Goal: Transaction & Acquisition: Purchase product/service

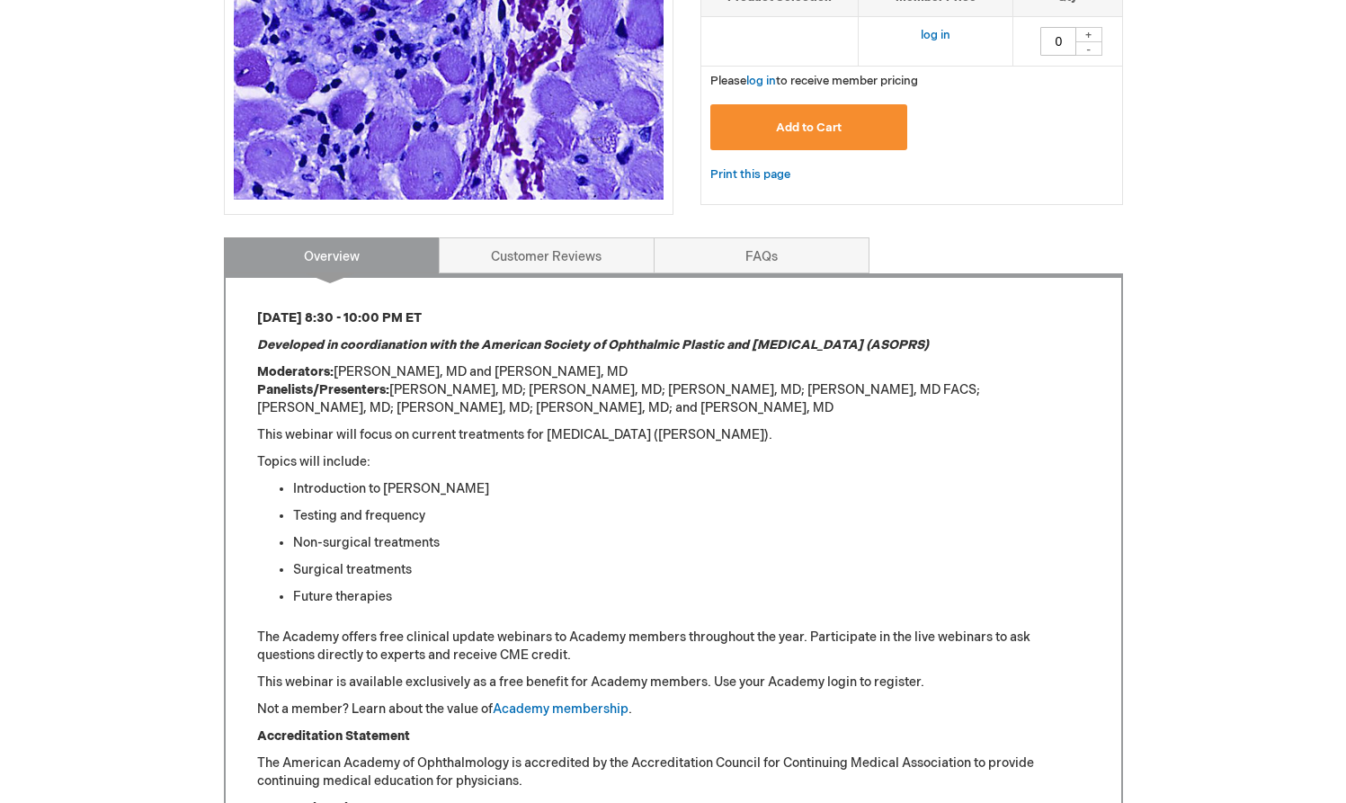
scroll to position [236, 0]
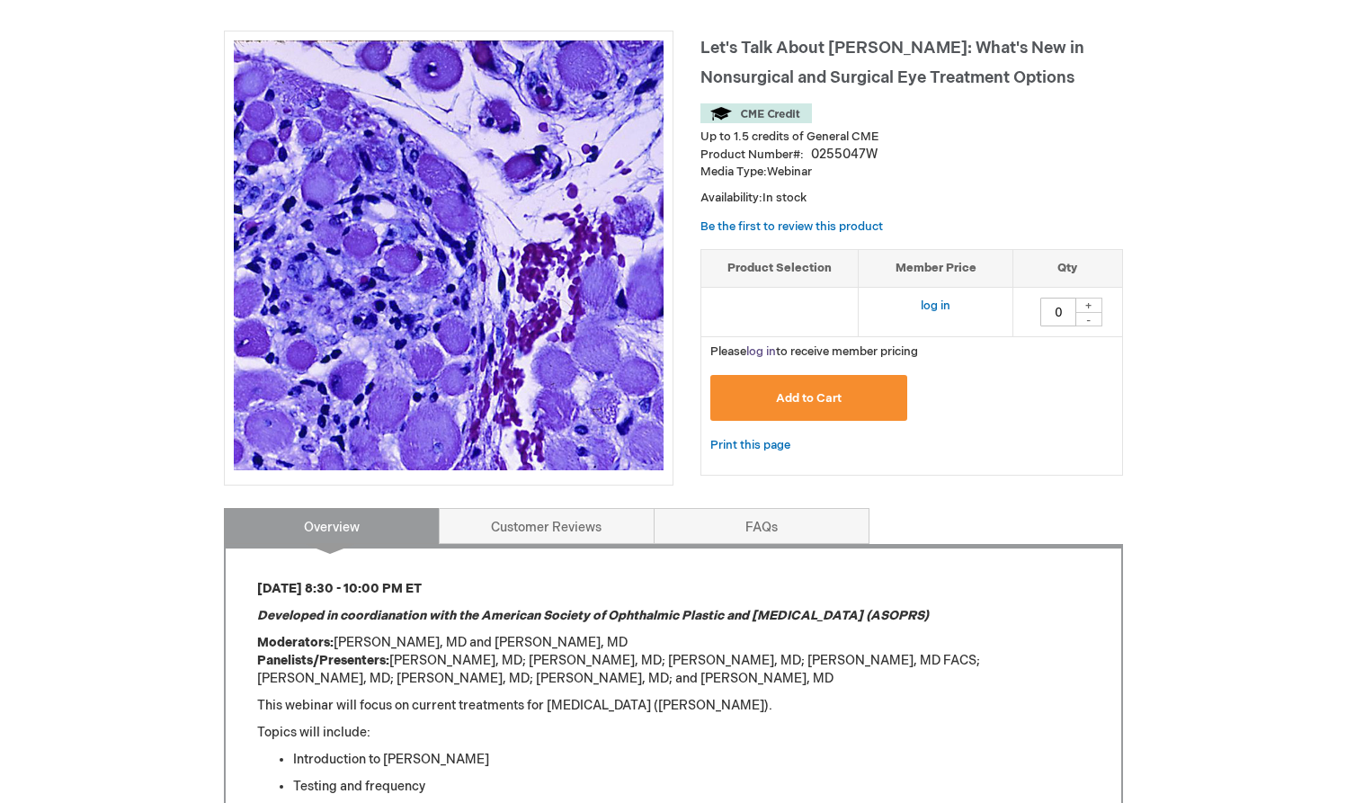
click at [766, 347] on link "log in" at bounding box center [761, 351] width 30 height 14
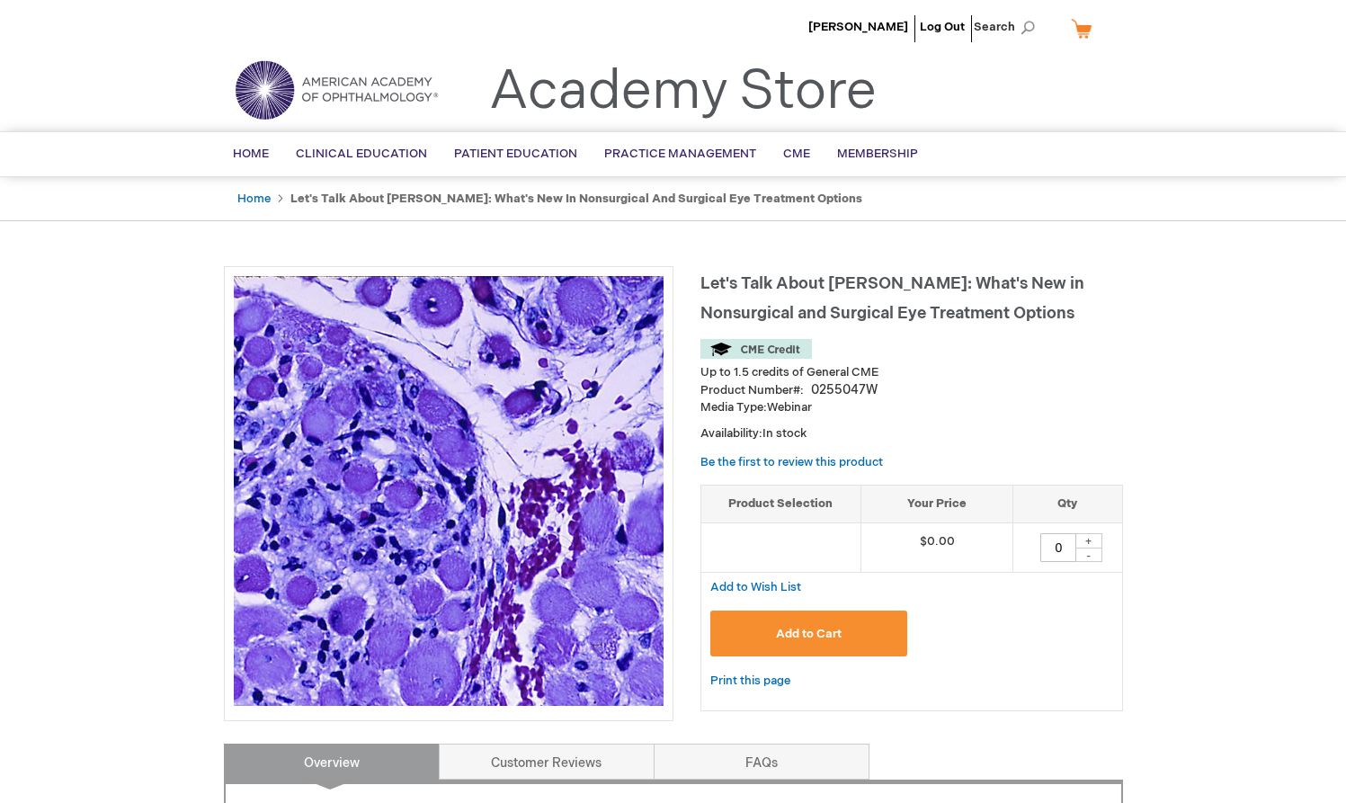
click at [811, 629] on span "Add to Cart" at bounding box center [809, 634] width 66 height 14
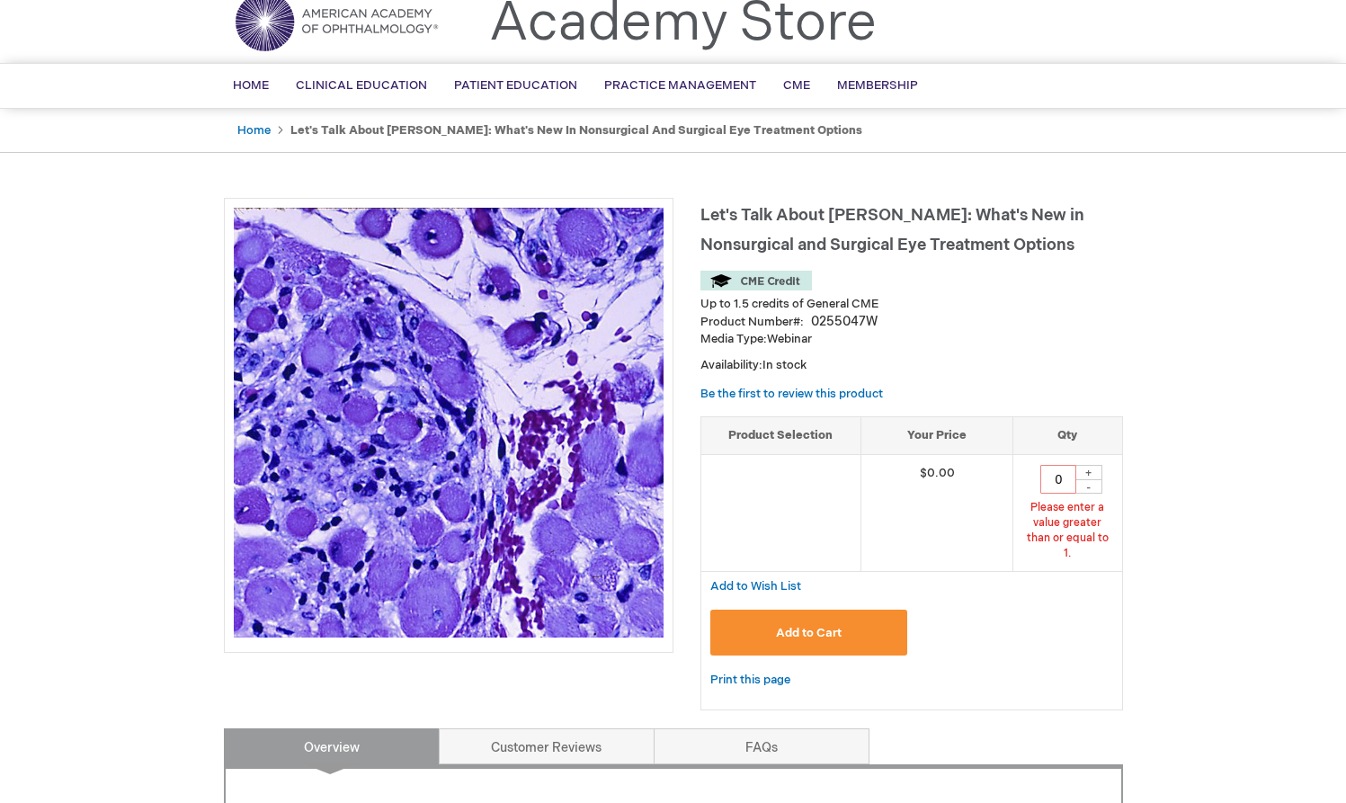
scroll to position [128, 0]
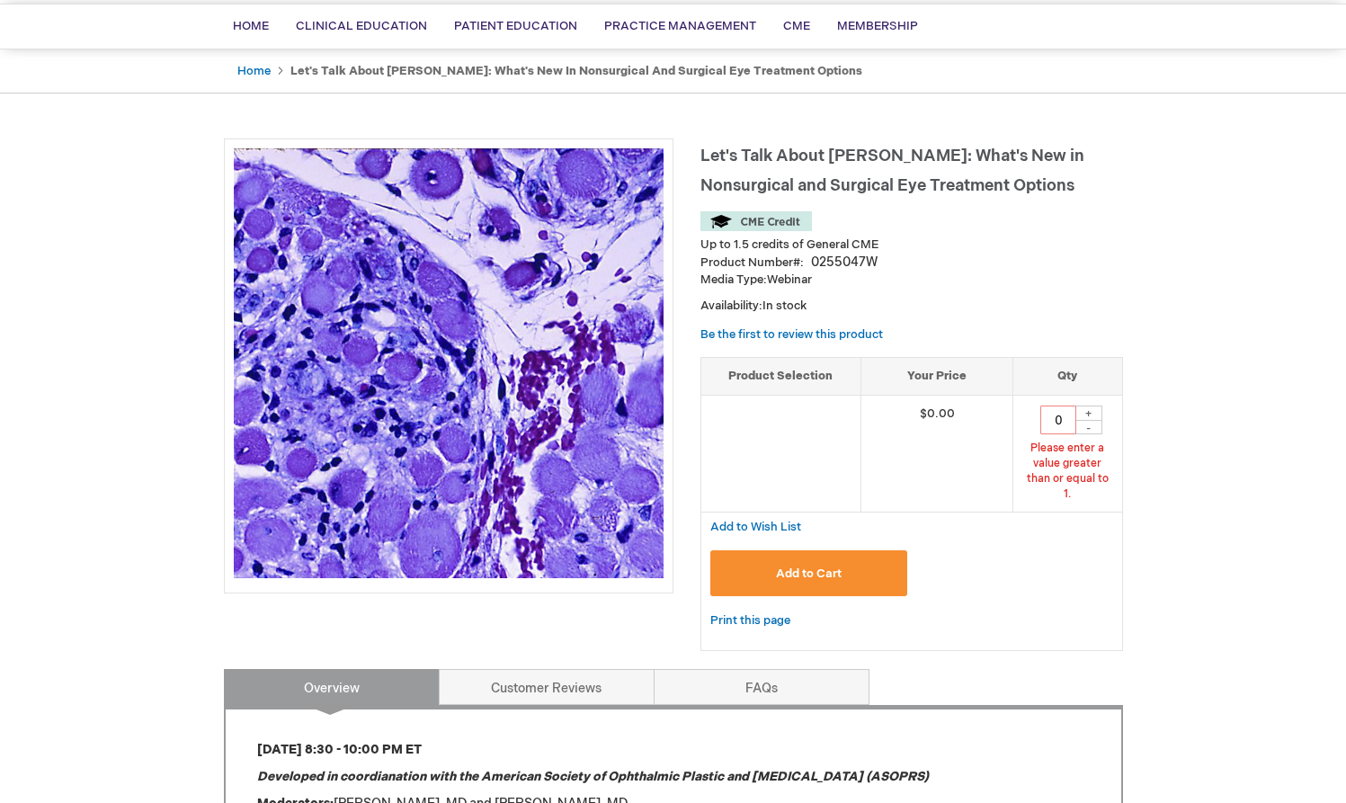
click at [807, 567] on span "Add to Cart" at bounding box center [809, 574] width 66 height 14
click at [809, 567] on span "Add to Cart" at bounding box center [809, 574] width 66 height 14
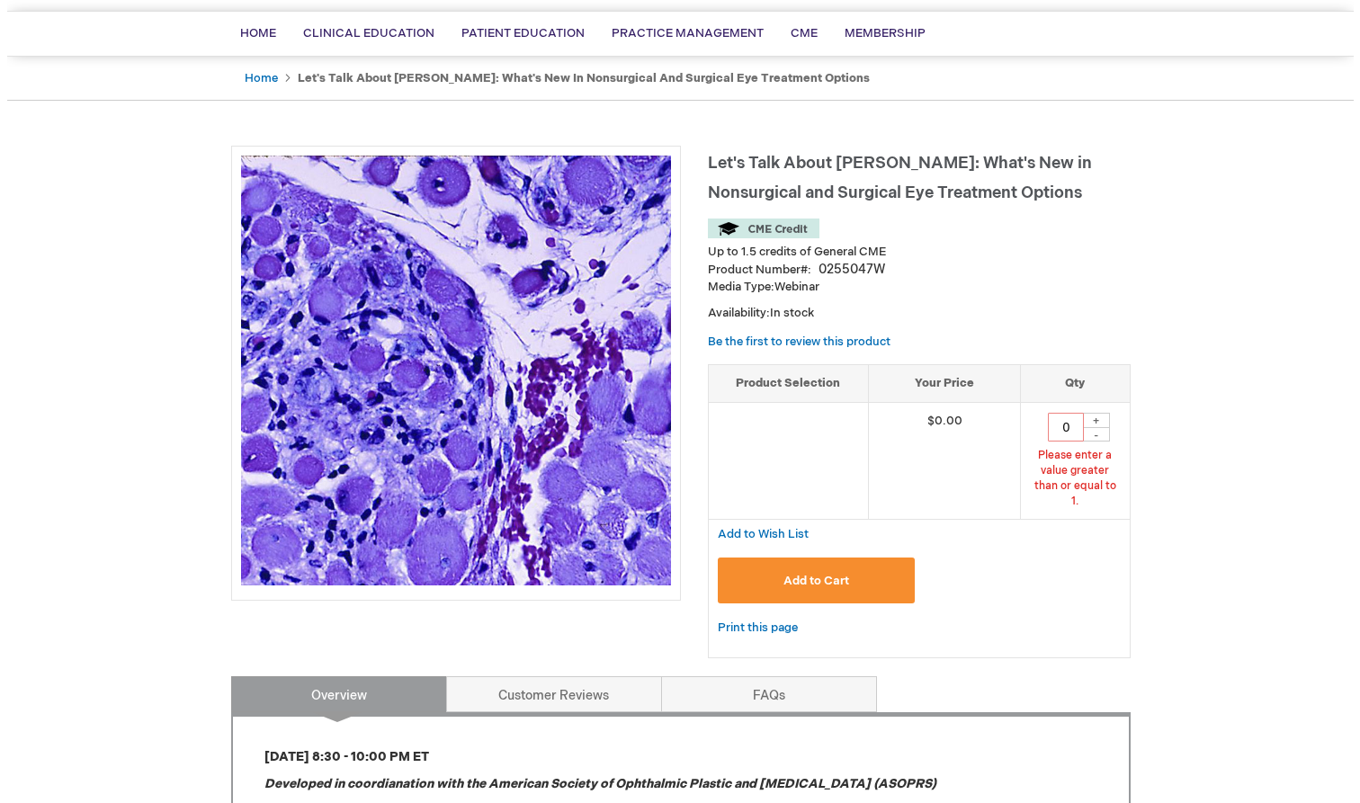
scroll to position [124, 0]
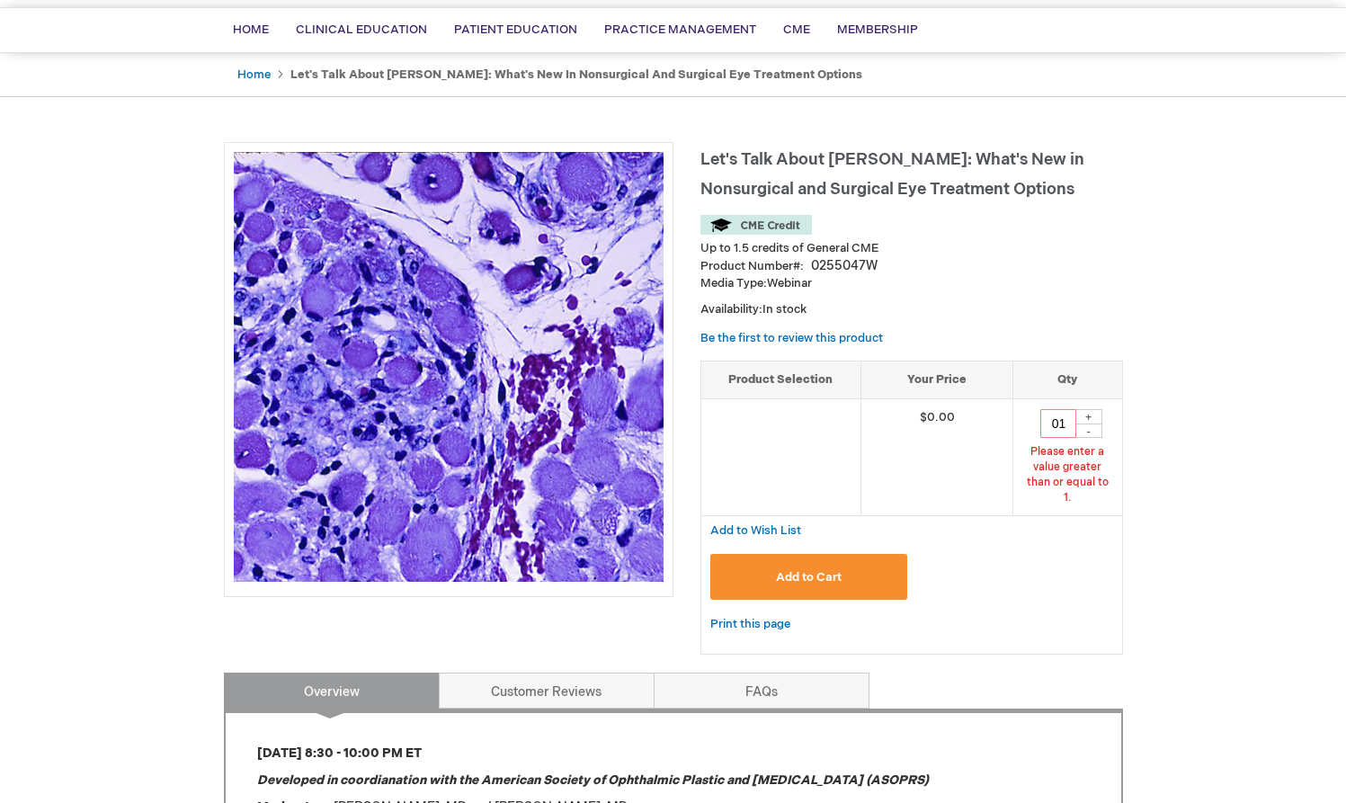
click at [1094, 426] on div "-" at bounding box center [1089, 431] width 27 height 14
click at [1091, 425] on div "-" at bounding box center [1089, 431] width 27 height 14
click at [1089, 412] on div "+" at bounding box center [1089, 416] width 27 height 15
type input "1"
click at [804, 570] on span "Add to Cart" at bounding box center [809, 577] width 66 height 14
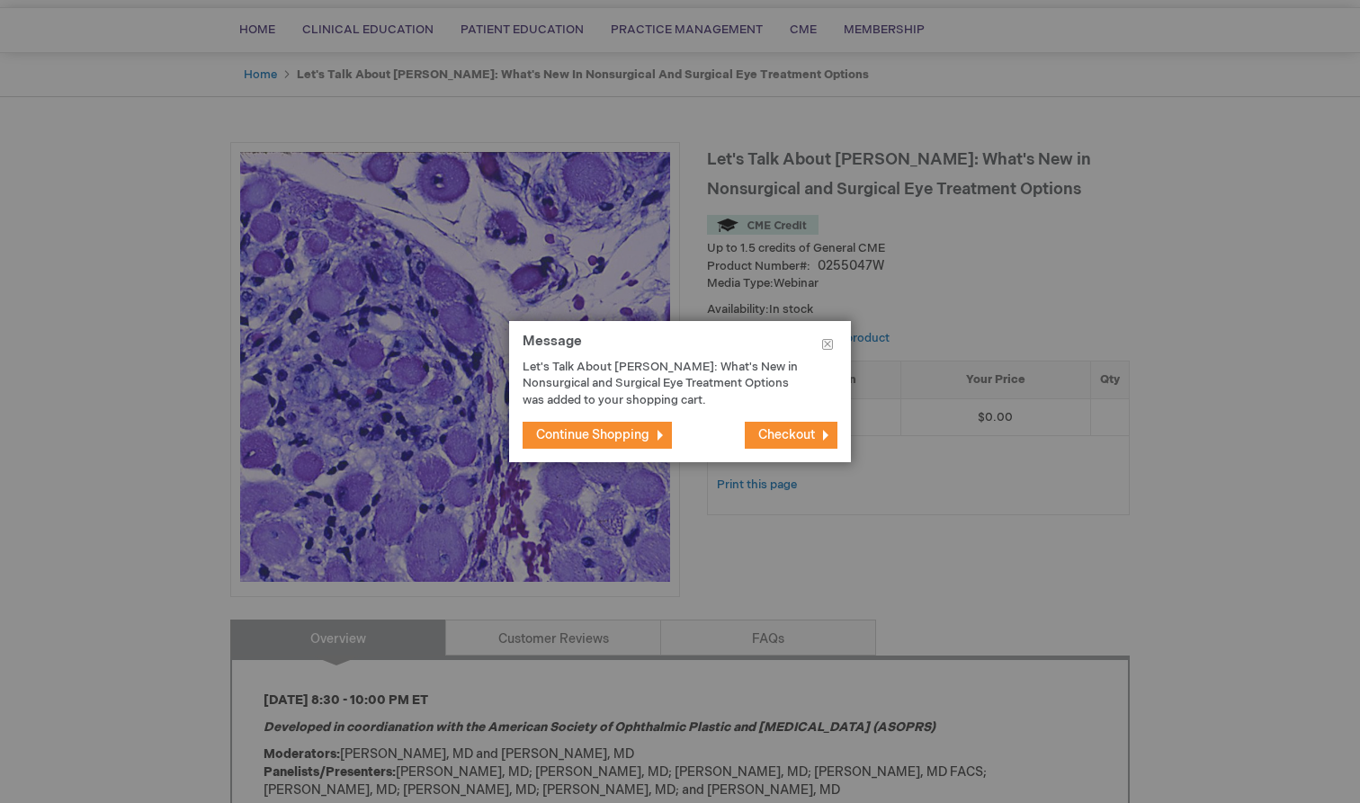
click at [782, 432] on span "Checkout" at bounding box center [786, 434] width 57 height 15
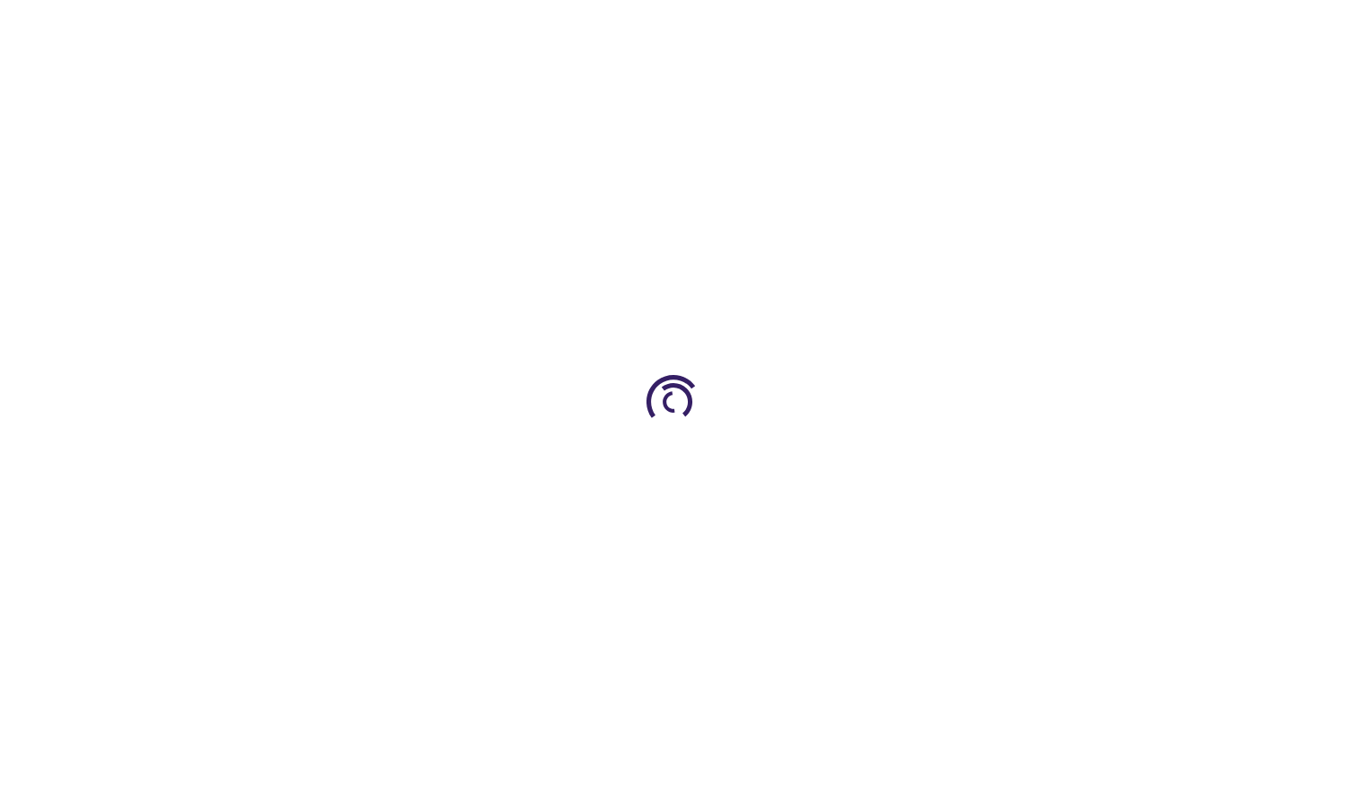
select select "US"
select select "64"
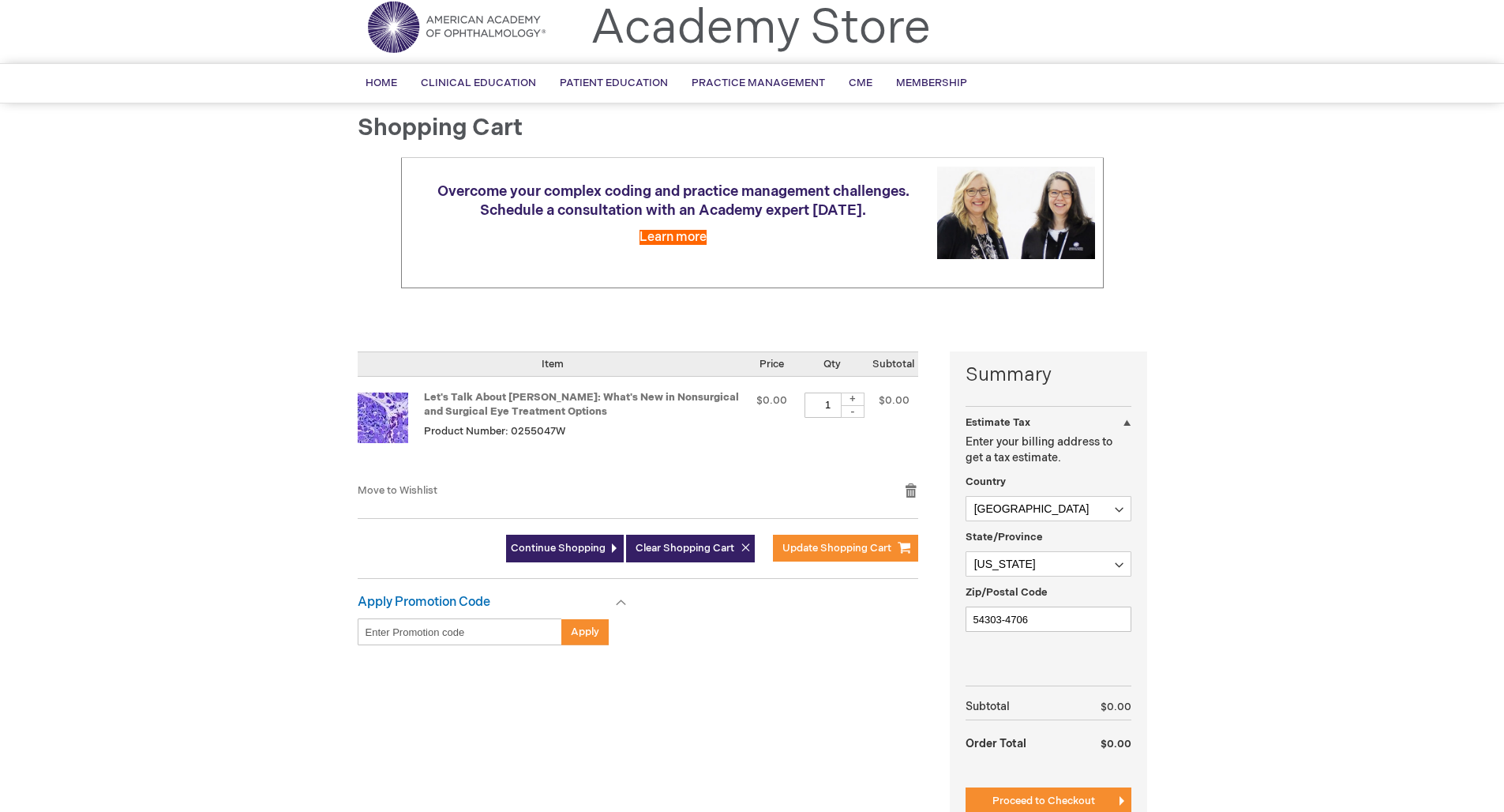
scroll to position [230, 0]
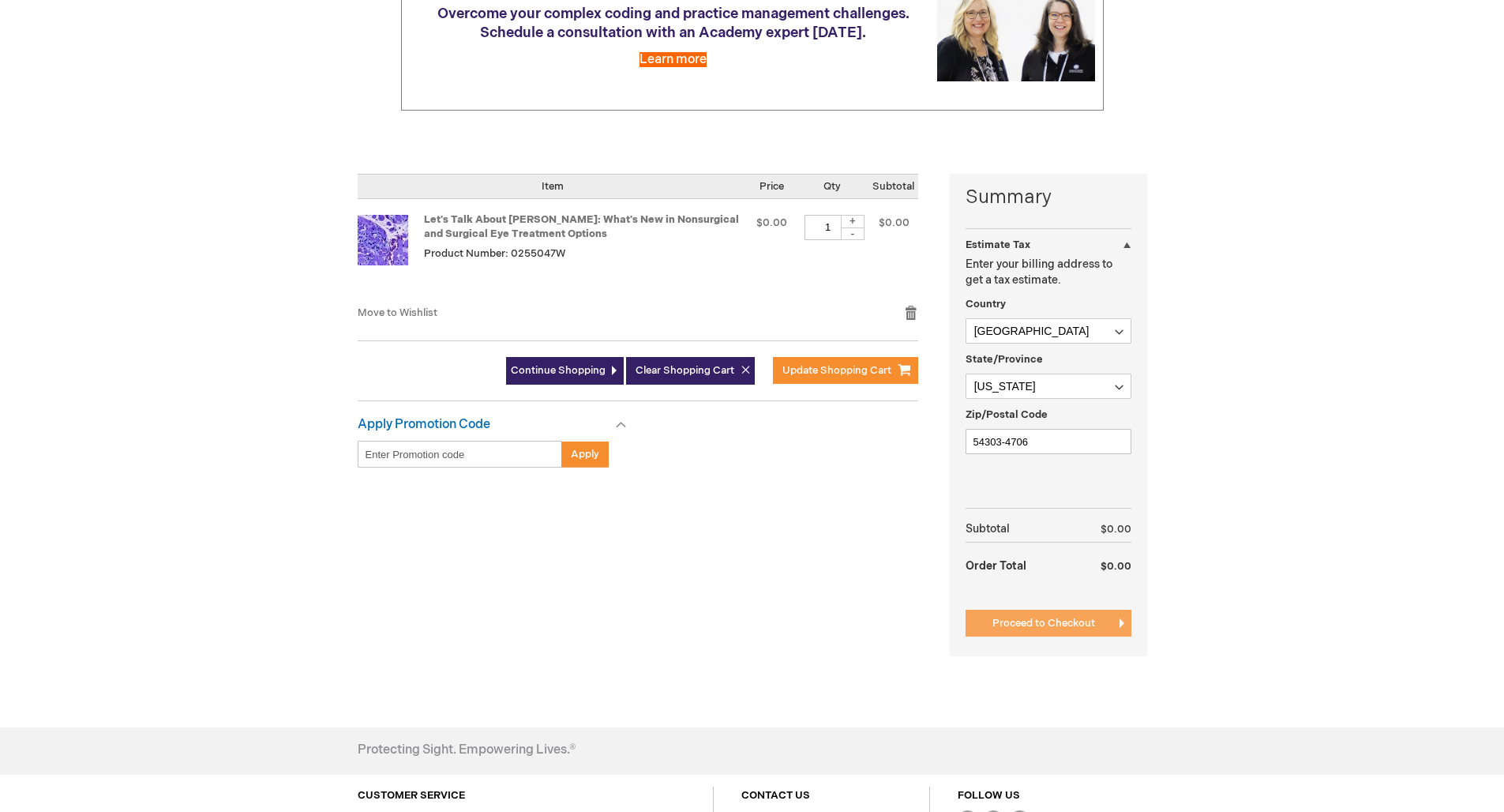
click at [1051, 621] on span "Proceed to Checkout" at bounding box center [1044, 622] width 103 height 12
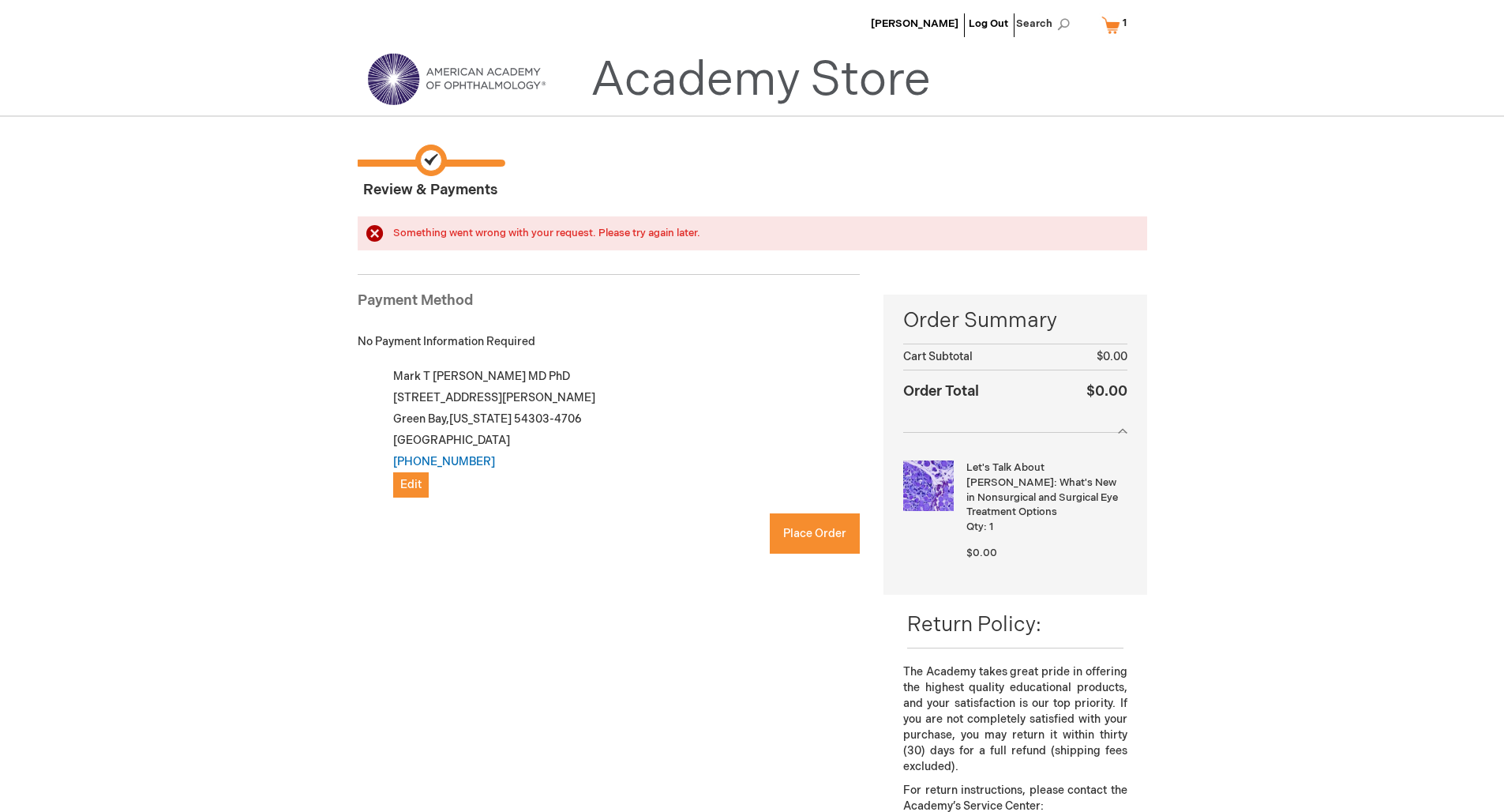
checkbox input "true"
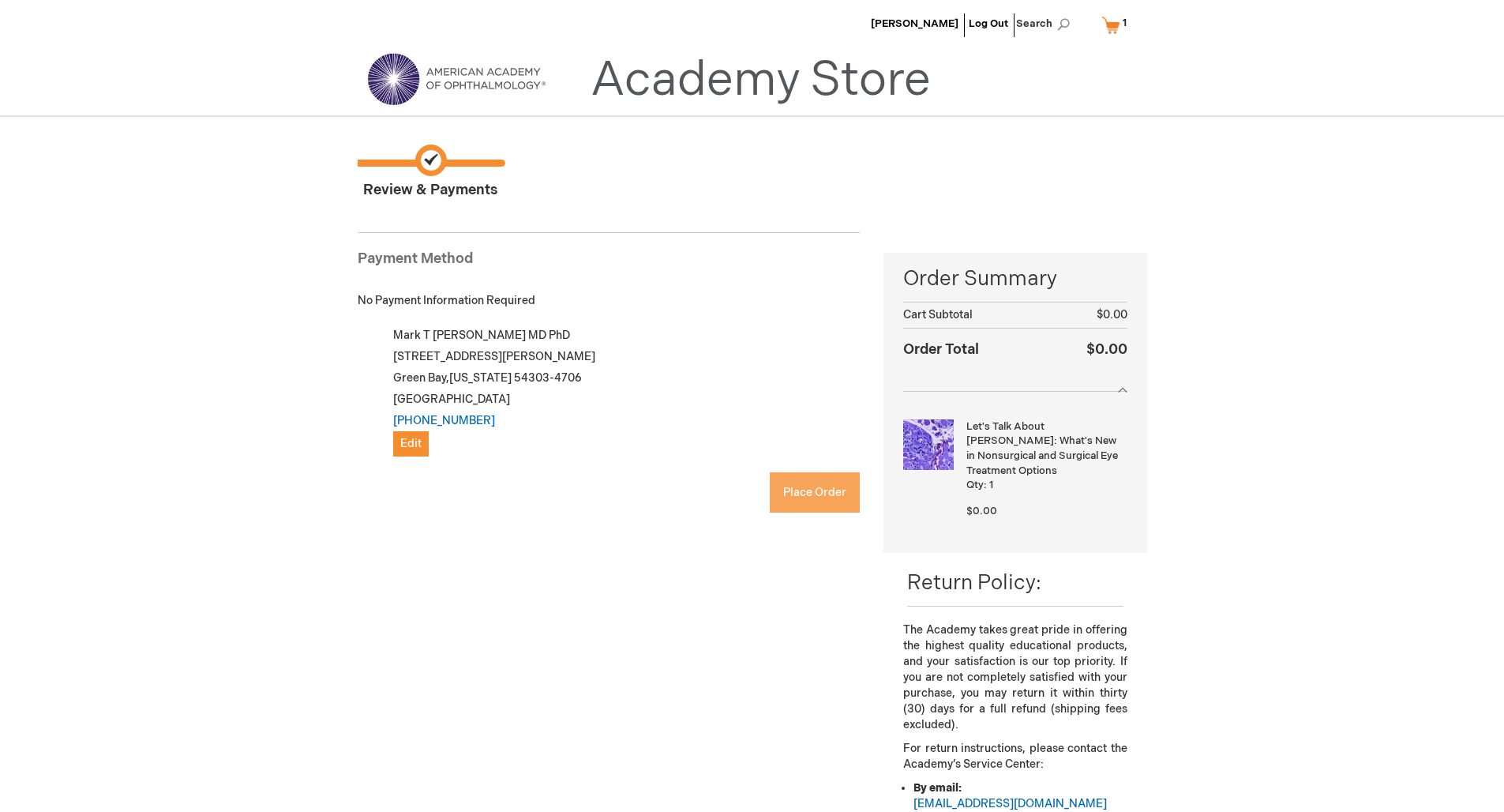
click at [816, 488] on span "Place Order" at bounding box center [815, 492] width 63 height 13
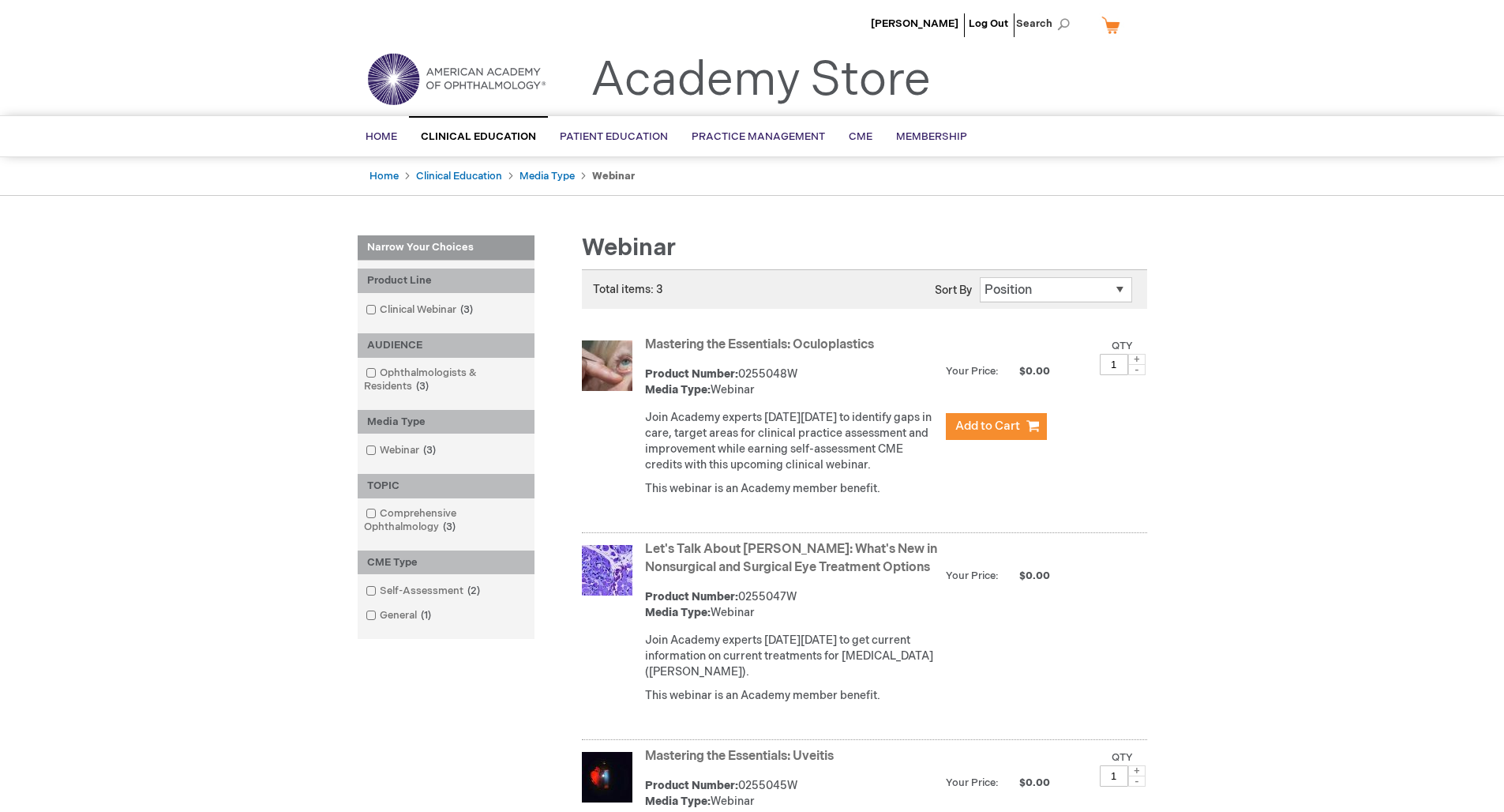
click at [602, 580] on img at bounding box center [608, 571] width 51 height 51
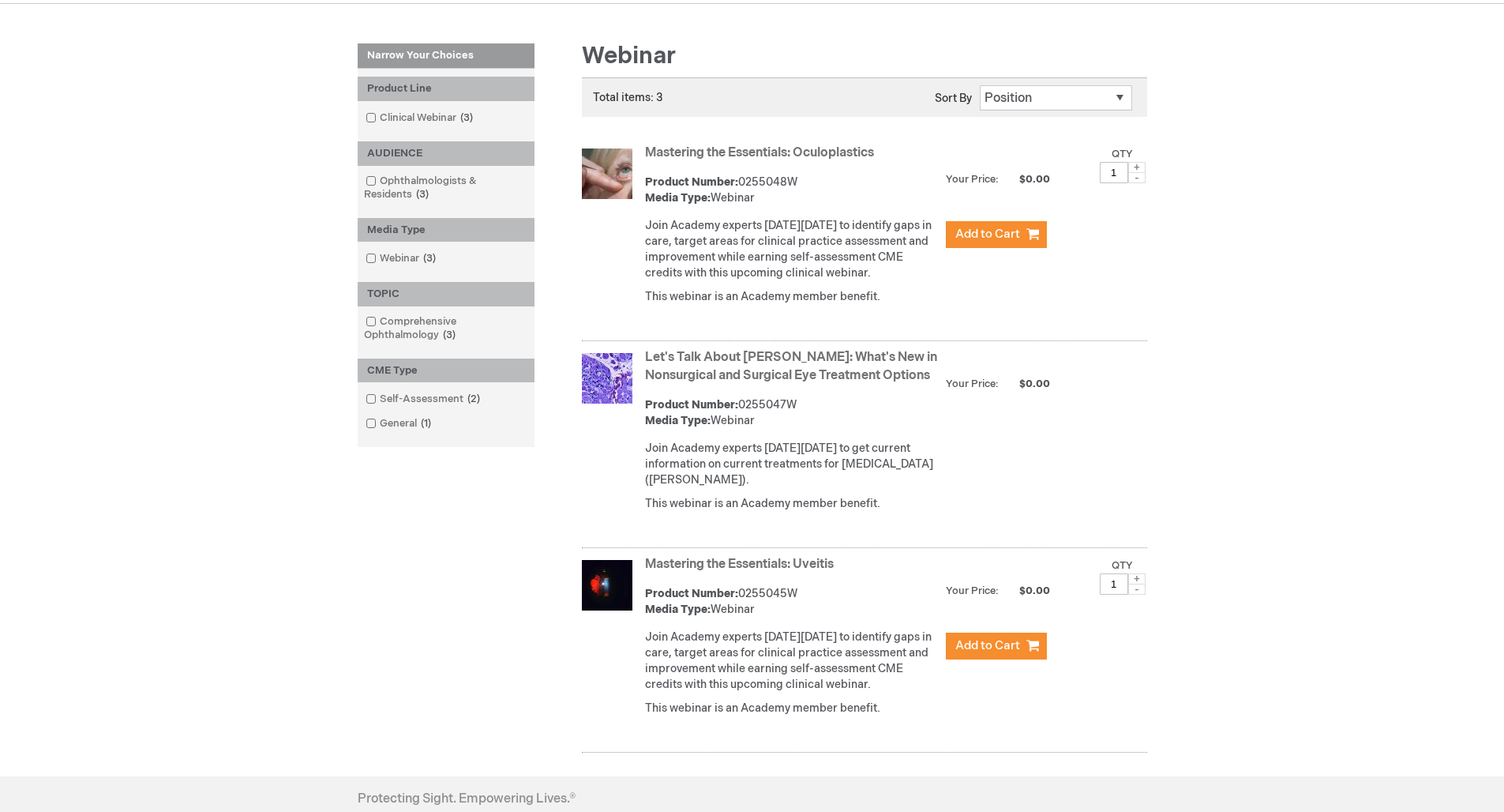
scroll to position [316, 0]
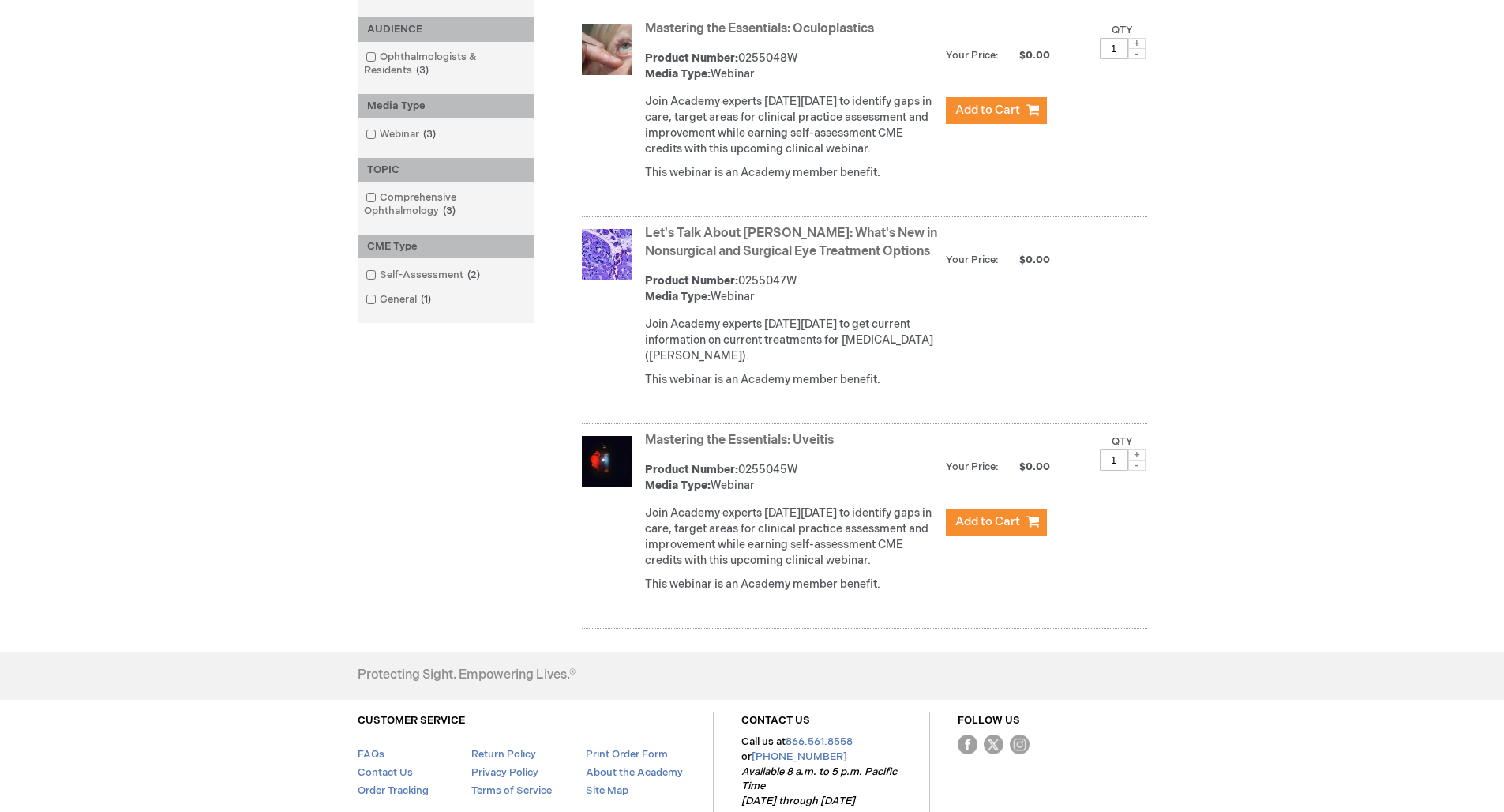
click at [611, 270] on img at bounding box center [608, 255] width 51 height 51
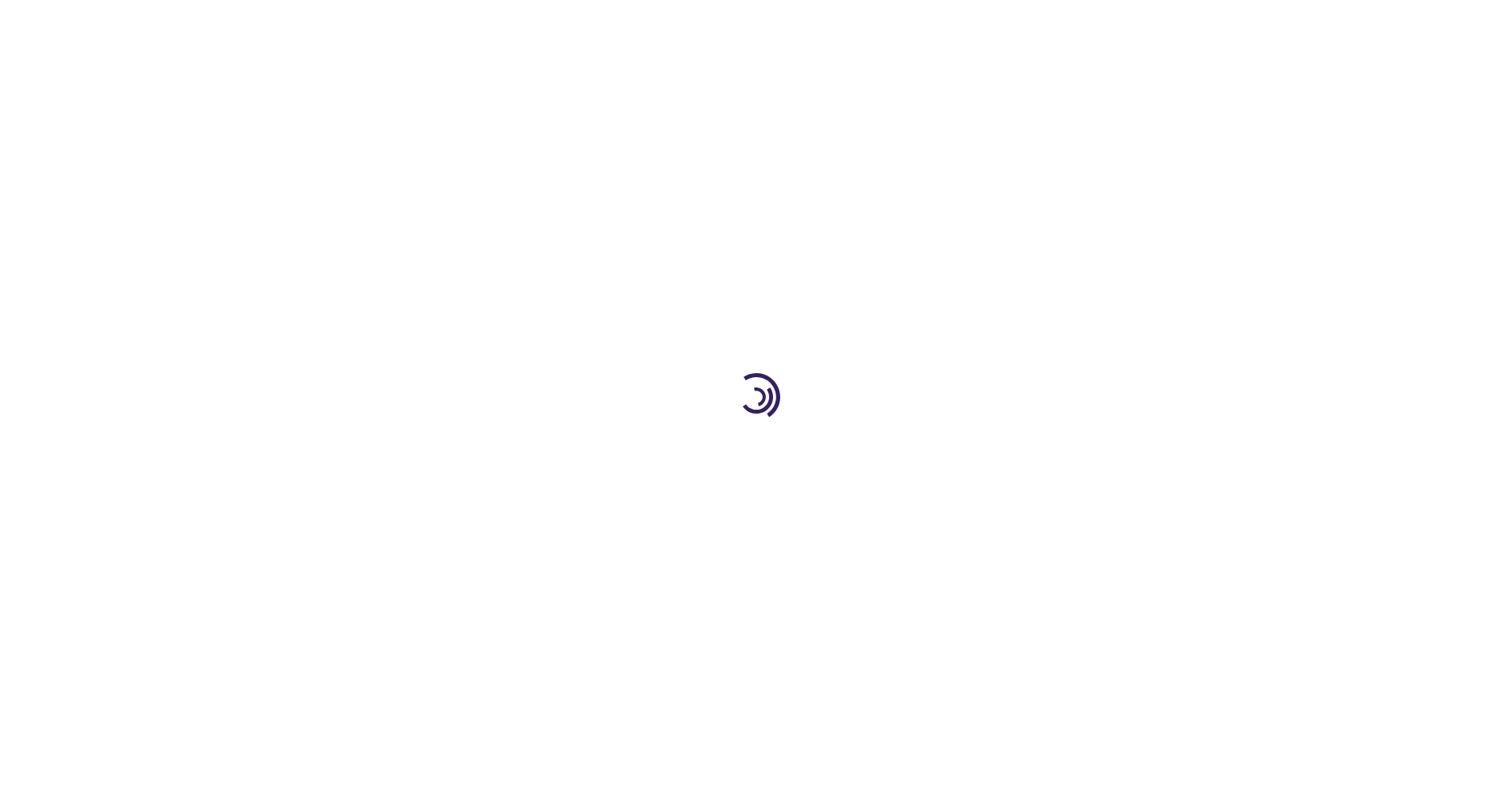
type input "0"
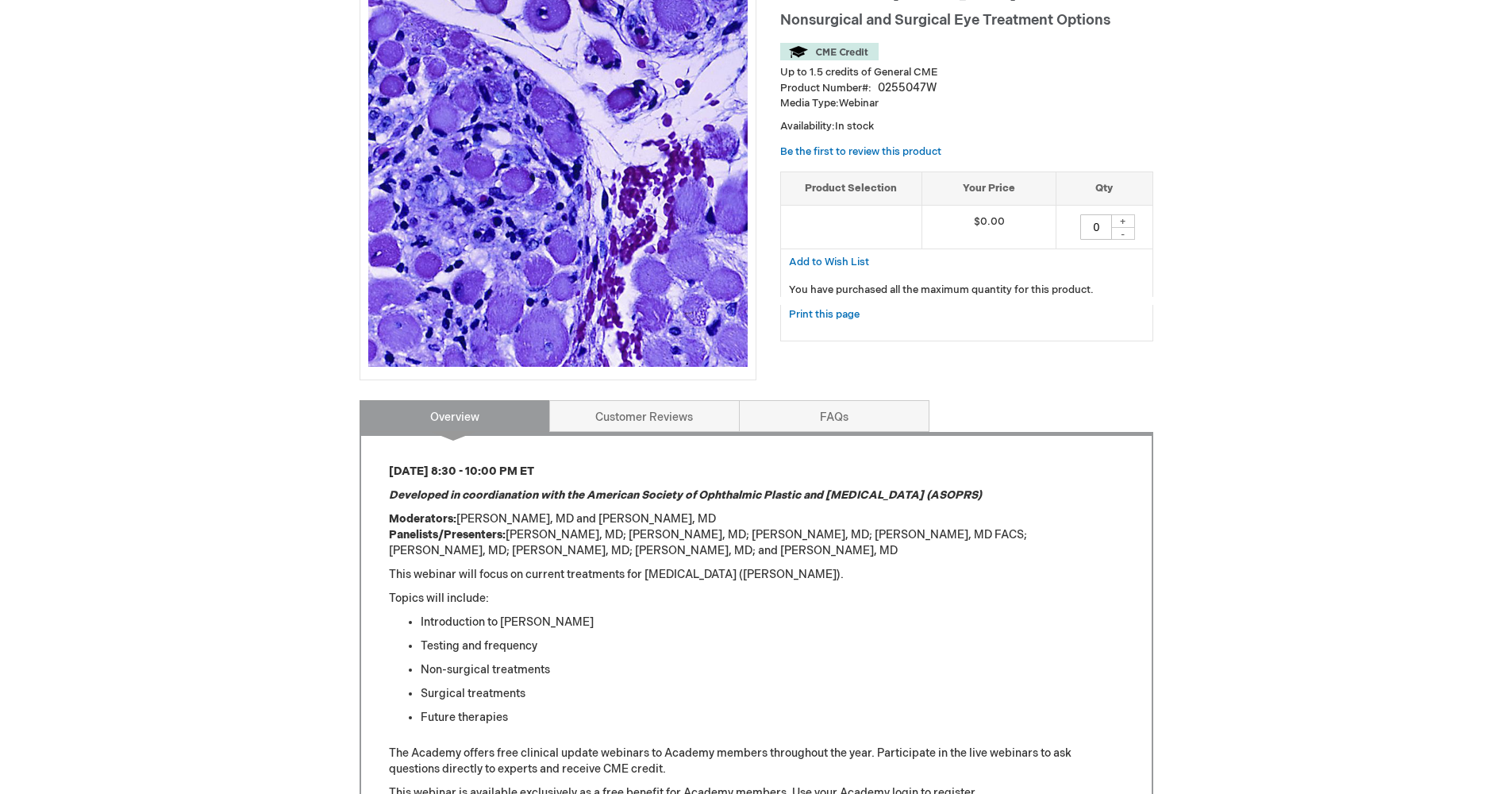
scroll to position [398, 0]
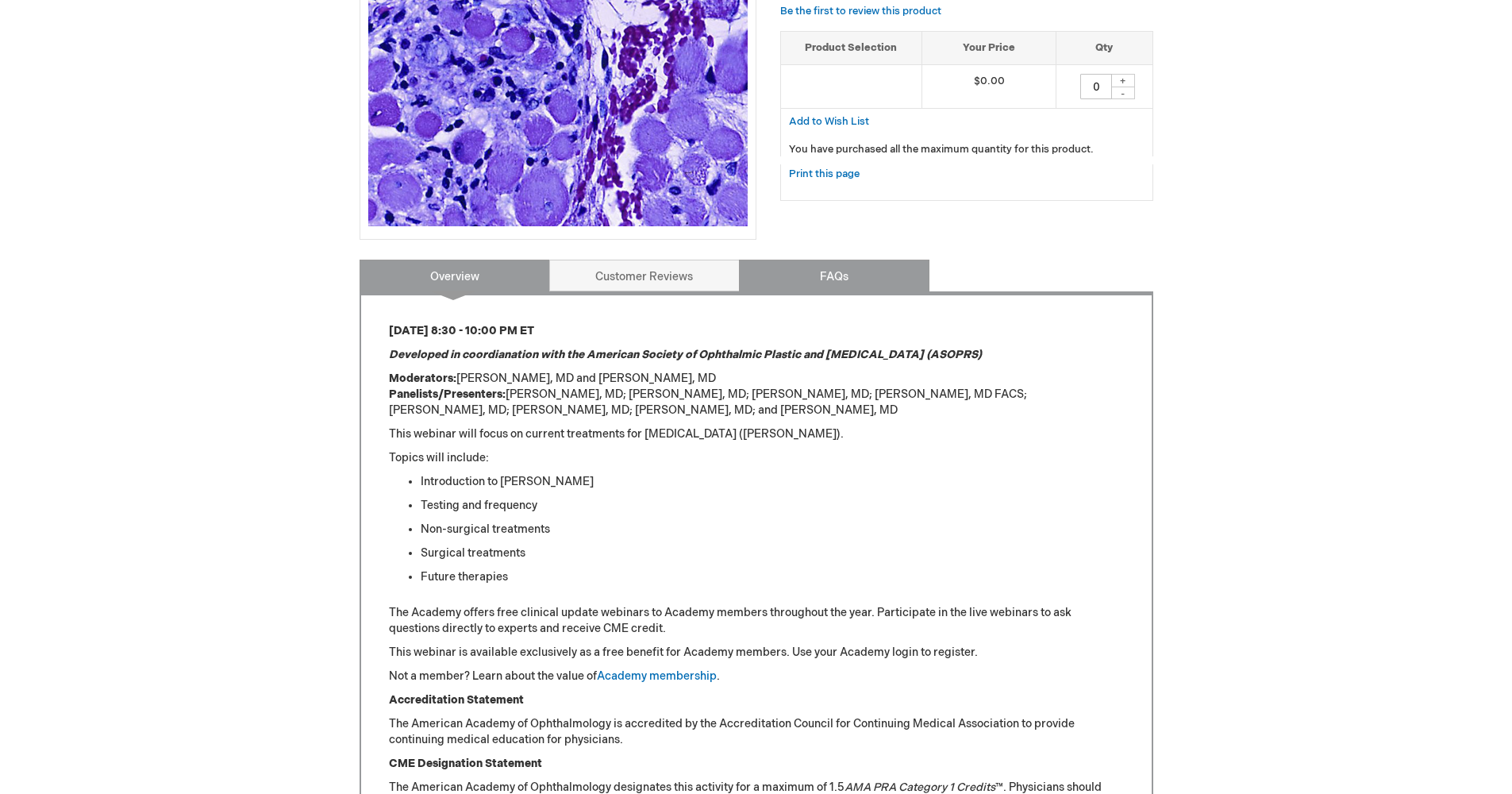
click at [814, 279] on link "FAQs" at bounding box center [834, 276] width 191 height 32
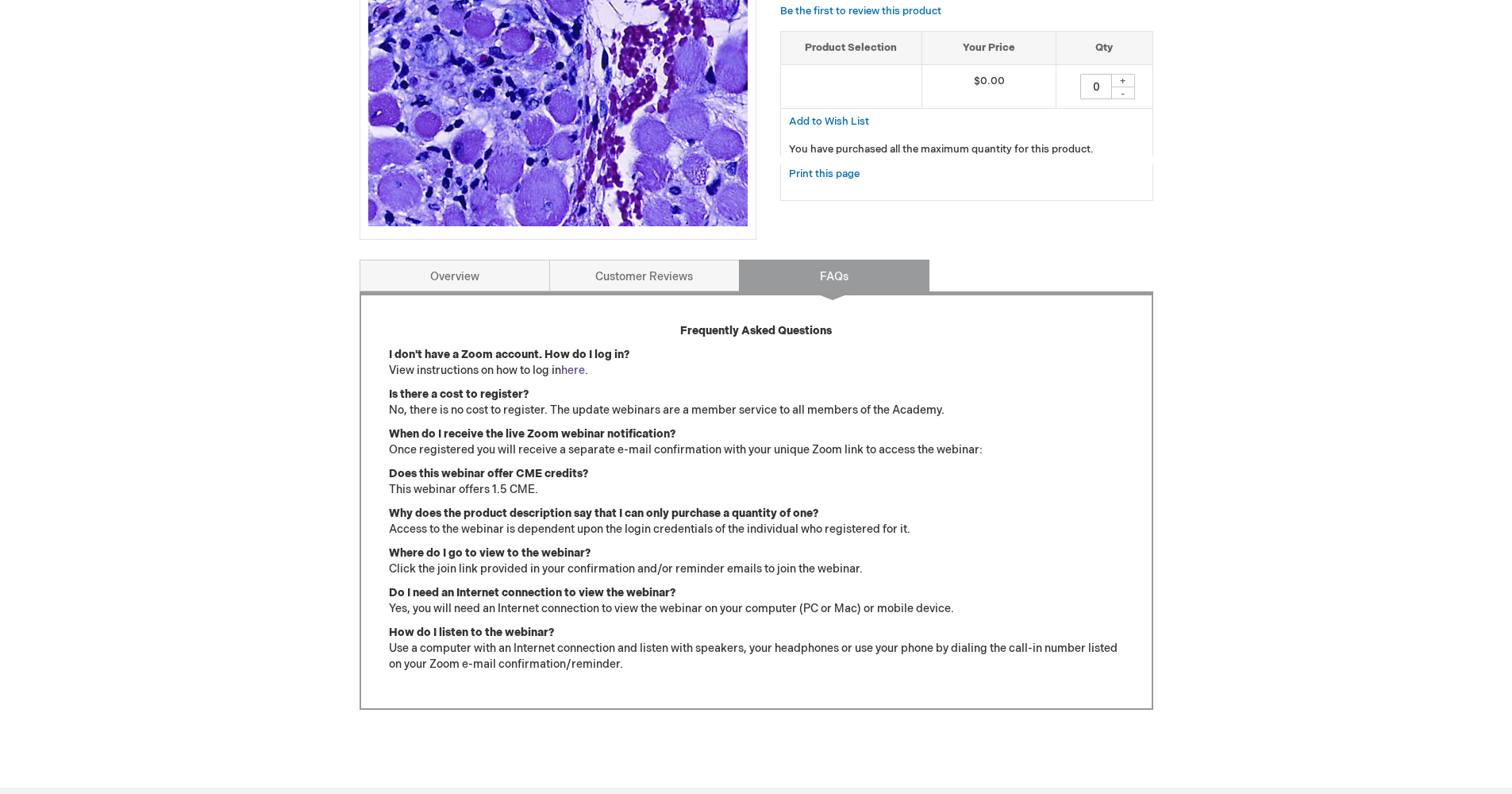
click at [578, 369] on link "here" at bounding box center [573, 370] width 24 height 13
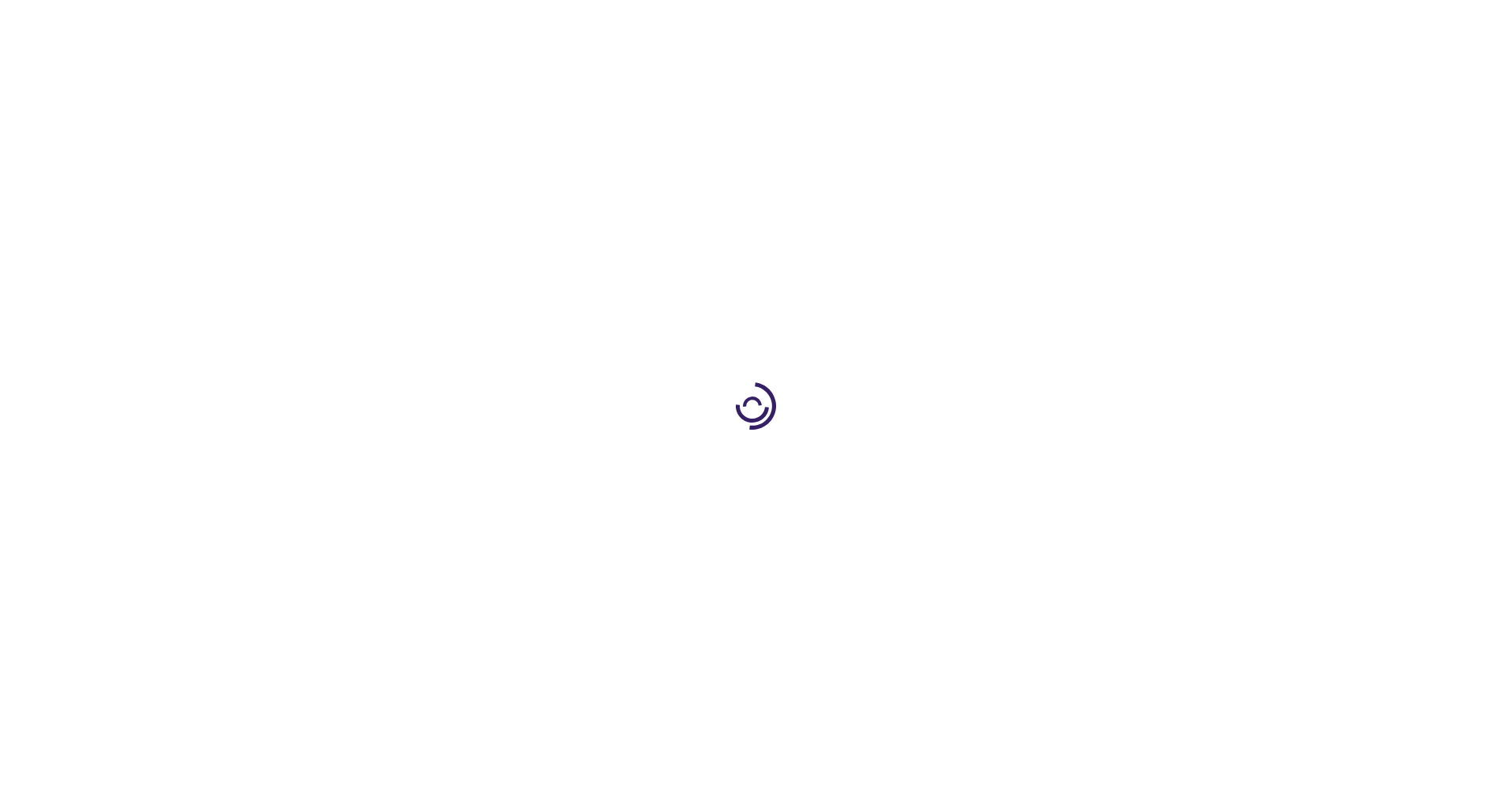
type input "0"
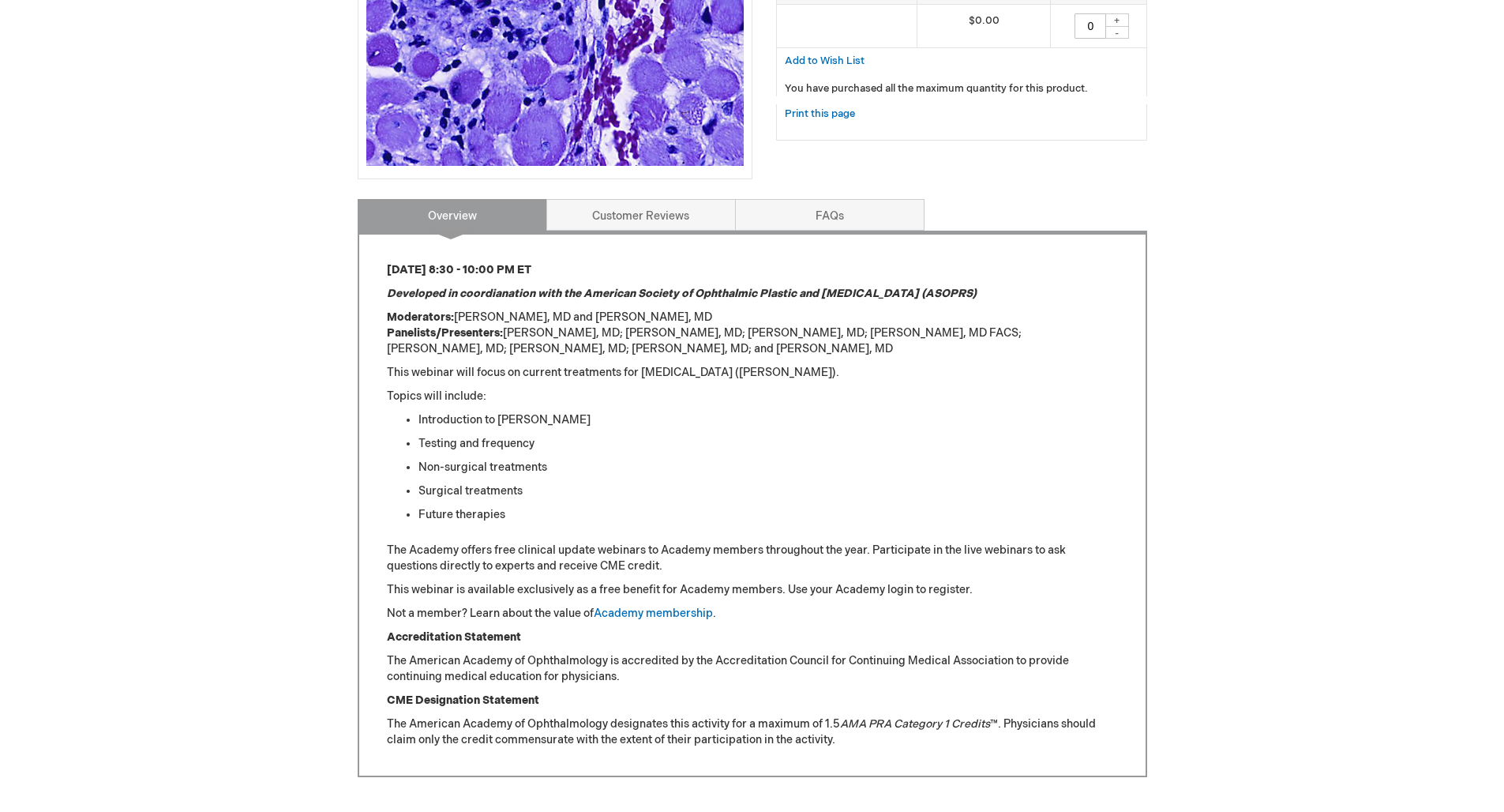
scroll to position [467, 0]
